Goal: Task Accomplishment & Management: Use online tool/utility

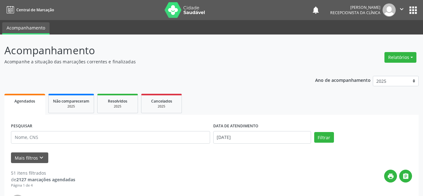
click at [48, 160] on div "Mais filtros keyboard_arrow_down" at bounding box center [211, 158] width 405 height 11
click at [42, 157] on icon "keyboard_arrow_down" at bounding box center [41, 157] width 7 height 7
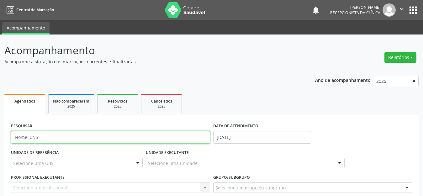
click at [61, 133] on input "text" at bounding box center [110, 137] width 199 height 13
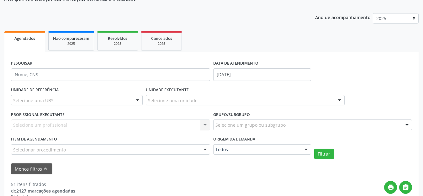
click at [73, 124] on div "Selecione um profissional Nenhum resultado encontrado para: " " Não há nenhuma …" at bounding box center [110, 125] width 199 height 11
click at [82, 104] on div "Selecione uma UBS" at bounding box center [77, 100] width 132 height 11
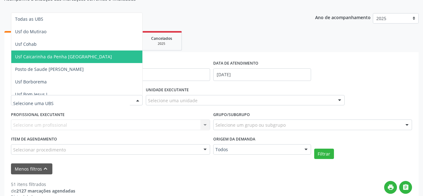
click at [98, 54] on span "Usf Caicarinha da Penha [GEOGRAPHIC_DATA]" at bounding box center [88, 57] width 154 height 13
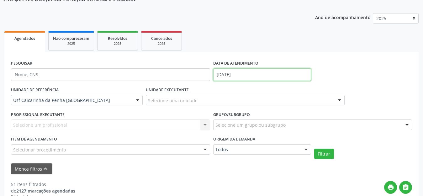
click at [221, 76] on input "[DATE]" at bounding box center [262, 74] width 98 height 13
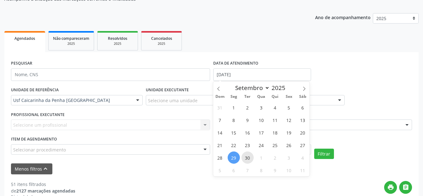
click at [249, 156] on span "30" at bounding box center [248, 158] width 12 height 12
type input "[DATE]"
click at [245, 160] on span "30" at bounding box center [248, 158] width 12 height 12
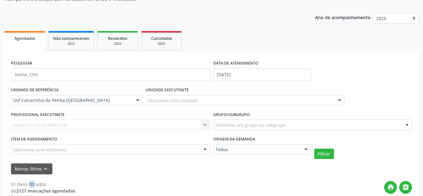
click at [245, 160] on form "PESQUISAR DATA DE ATENDIMENTO [DATE] UNIDADE DE REFERÊNCIA Usf Caicarinha da Pe…" at bounding box center [212, 117] width 402 height 116
click at [326, 154] on button "Filtrar" at bounding box center [325, 154] width 20 height 11
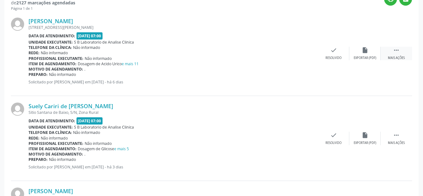
click at [396, 51] on icon "" at bounding box center [396, 50] width 7 height 7
click at [306, 54] on div "print Imprimir" at bounding box center [302, 53] width 31 height 13
click at [394, 135] on icon "" at bounding box center [396, 135] width 7 height 7
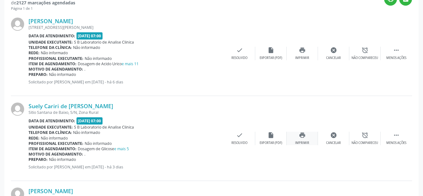
click at [306, 142] on div "Imprimir" at bounding box center [302, 143] width 14 height 4
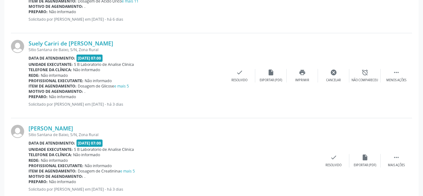
scroll to position [377, 0]
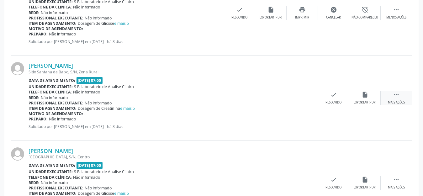
click at [398, 95] on icon "" at bounding box center [396, 94] width 7 height 7
click at [311, 96] on div "print Imprimir" at bounding box center [302, 97] width 31 height 13
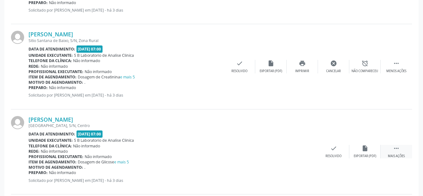
click at [399, 149] on icon "" at bounding box center [396, 148] width 7 height 7
click at [310, 149] on div "print Imprimir" at bounding box center [302, 151] width 31 height 13
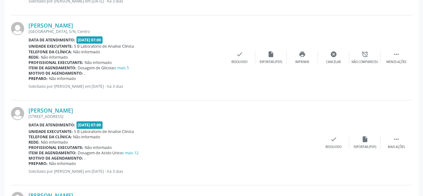
scroll to position [534, 0]
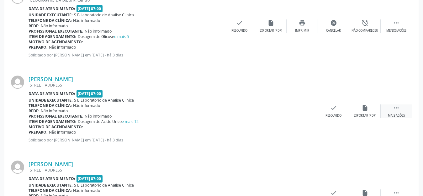
click at [392, 105] on div " Mais ações" at bounding box center [396, 111] width 31 height 13
click at [298, 111] on div "print Imprimir" at bounding box center [302, 111] width 31 height 13
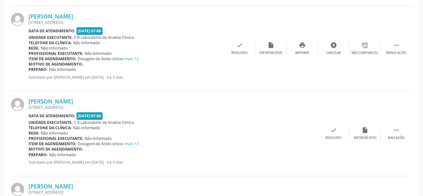
scroll to position [628, 0]
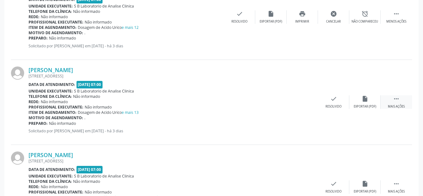
click at [395, 100] on icon "" at bounding box center [396, 98] width 7 height 7
click at [307, 109] on div "[PERSON_NAME] [STREET_ADDRESS] Data de atendimento: [DATE] 07:00 Unidade execut…" at bounding box center [212, 102] width 402 height 85
click at [305, 107] on div "Imprimir" at bounding box center [302, 107] width 14 height 4
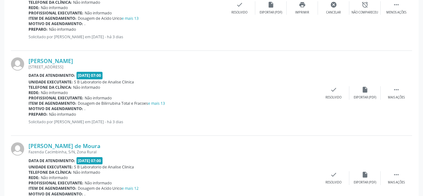
scroll to position [753, 0]
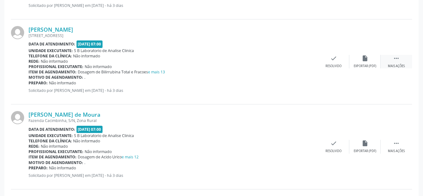
click at [398, 67] on div "Mais ações" at bounding box center [396, 66] width 17 height 4
click at [302, 58] on icon "print" at bounding box center [302, 58] width 7 height 7
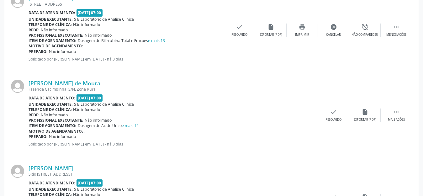
scroll to position [816, 0]
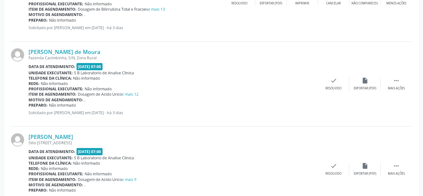
click at [255, 89] on div "Profissional executante: Não informado" at bounding box center [174, 88] width 290 height 5
click at [396, 85] on div " Mais ações" at bounding box center [396, 83] width 31 height 13
click at [309, 83] on div "print Imprimir" at bounding box center [302, 83] width 31 height 13
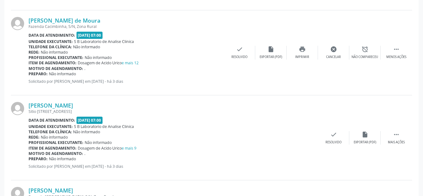
scroll to position [879, 0]
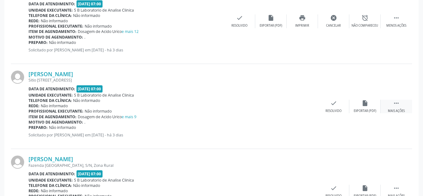
click at [401, 102] on div " Mais ações" at bounding box center [396, 106] width 31 height 13
click at [294, 102] on div "print Imprimir" at bounding box center [302, 106] width 31 height 13
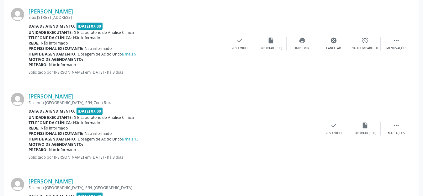
scroll to position [973, 0]
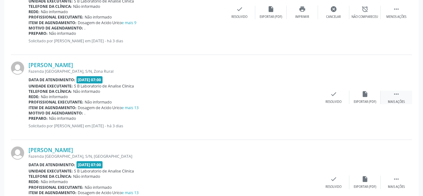
click at [396, 97] on div " Mais ações" at bounding box center [396, 97] width 31 height 13
click at [304, 99] on div "print Imprimir" at bounding box center [302, 97] width 31 height 13
